Goal: Navigation & Orientation: Find specific page/section

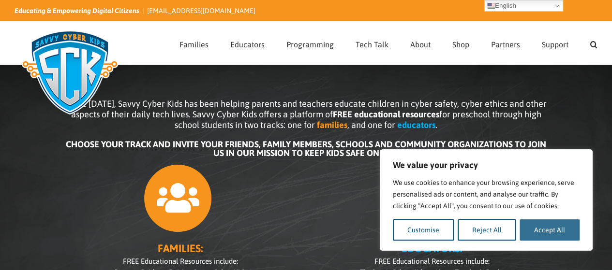
click at [543, 234] on button "Accept All" at bounding box center [549, 230] width 60 height 21
checkbox input "true"
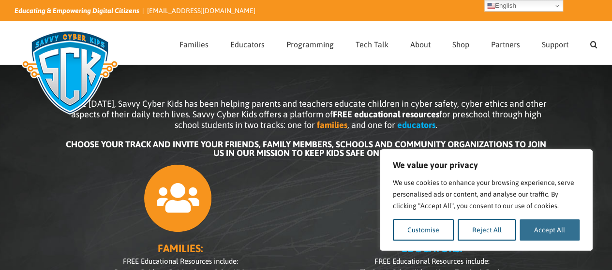
checkbox input "true"
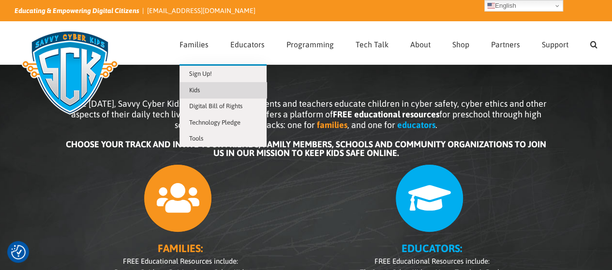
click at [193, 91] on span "Kids" at bounding box center [194, 90] width 11 height 7
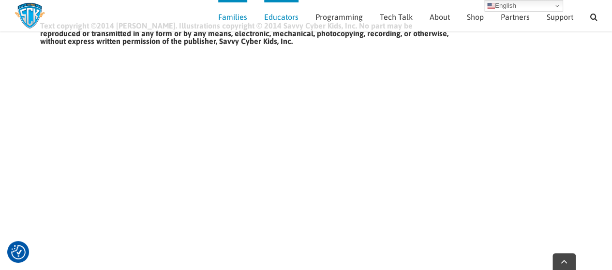
scroll to position [1151, 0]
